Goal: Navigation & Orientation: Find specific page/section

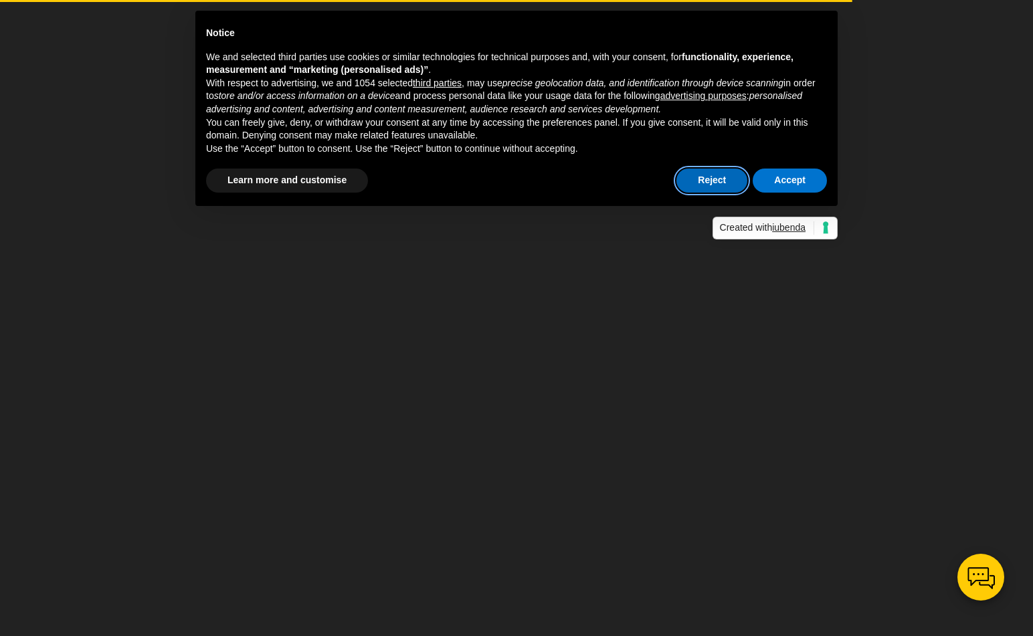
click at [721, 181] on button "Reject" at bounding box center [711, 181] width 71 height 24
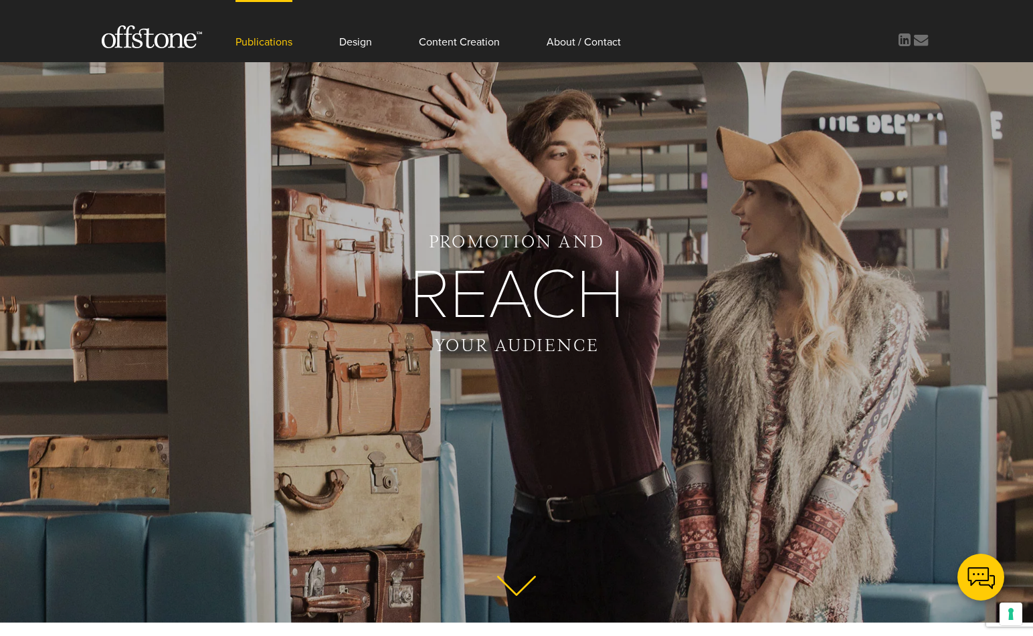
click at [267, 45] on link "Publications" at bounding box center [264, 31] width 57 height 62
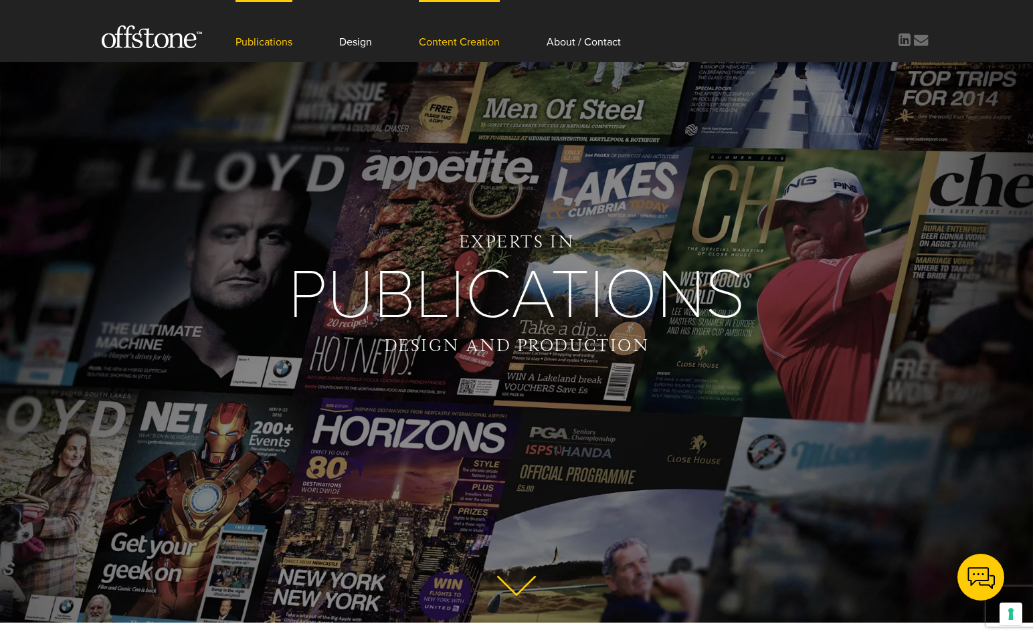
click at [444, 39] on link "Content Creation" at bounding box center [459, 31] width 81 height 62
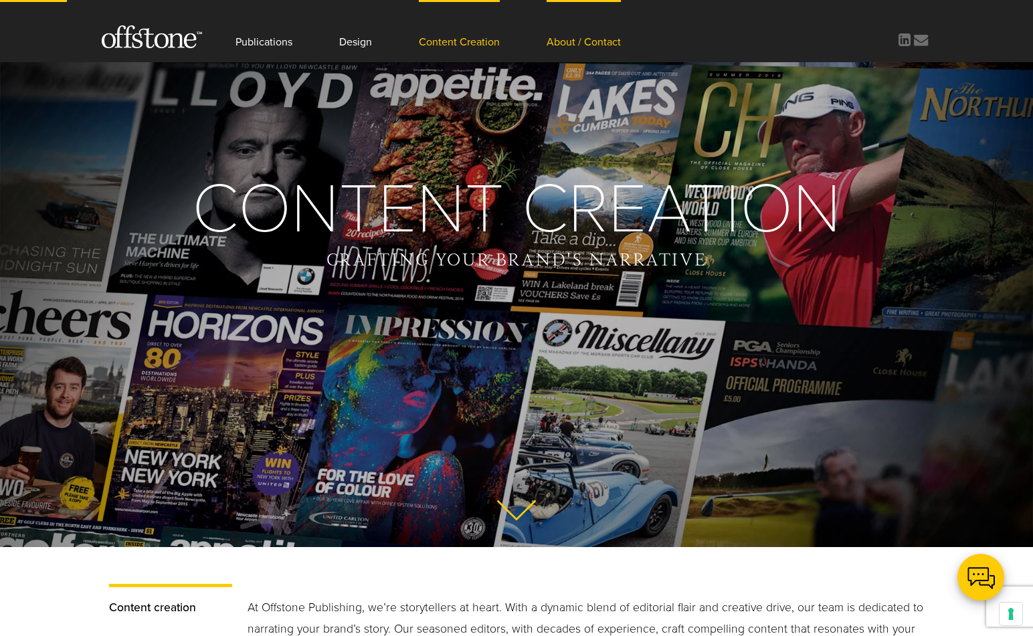
scroll to position [73, 0]
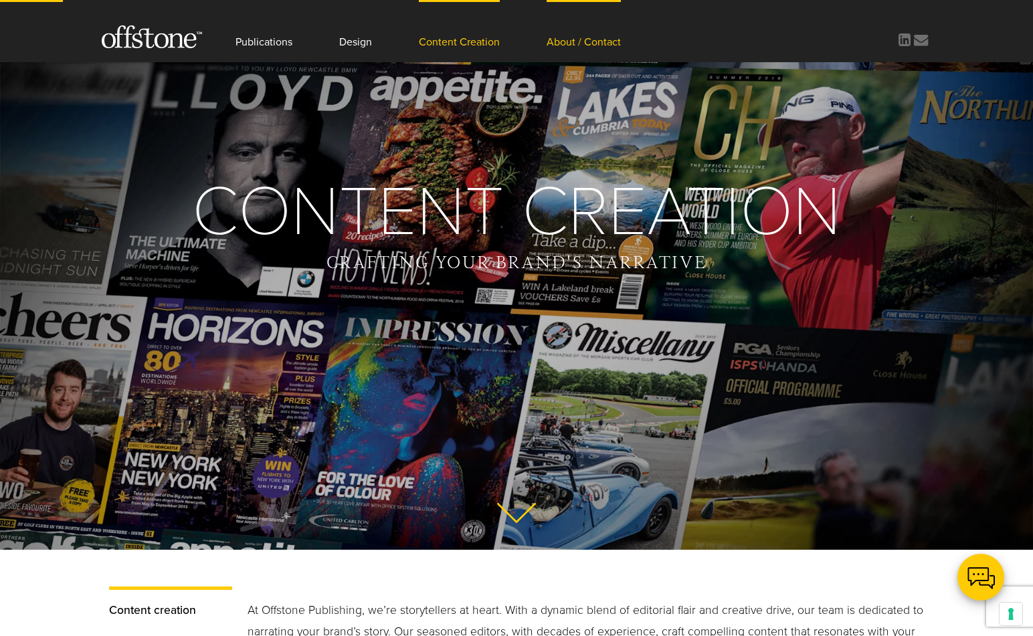
click at [588, 43] on link "About / Contact" at bounding box center [584, 31] width 74 height 62
